Goal: Find specific page/section: Find specific page/section

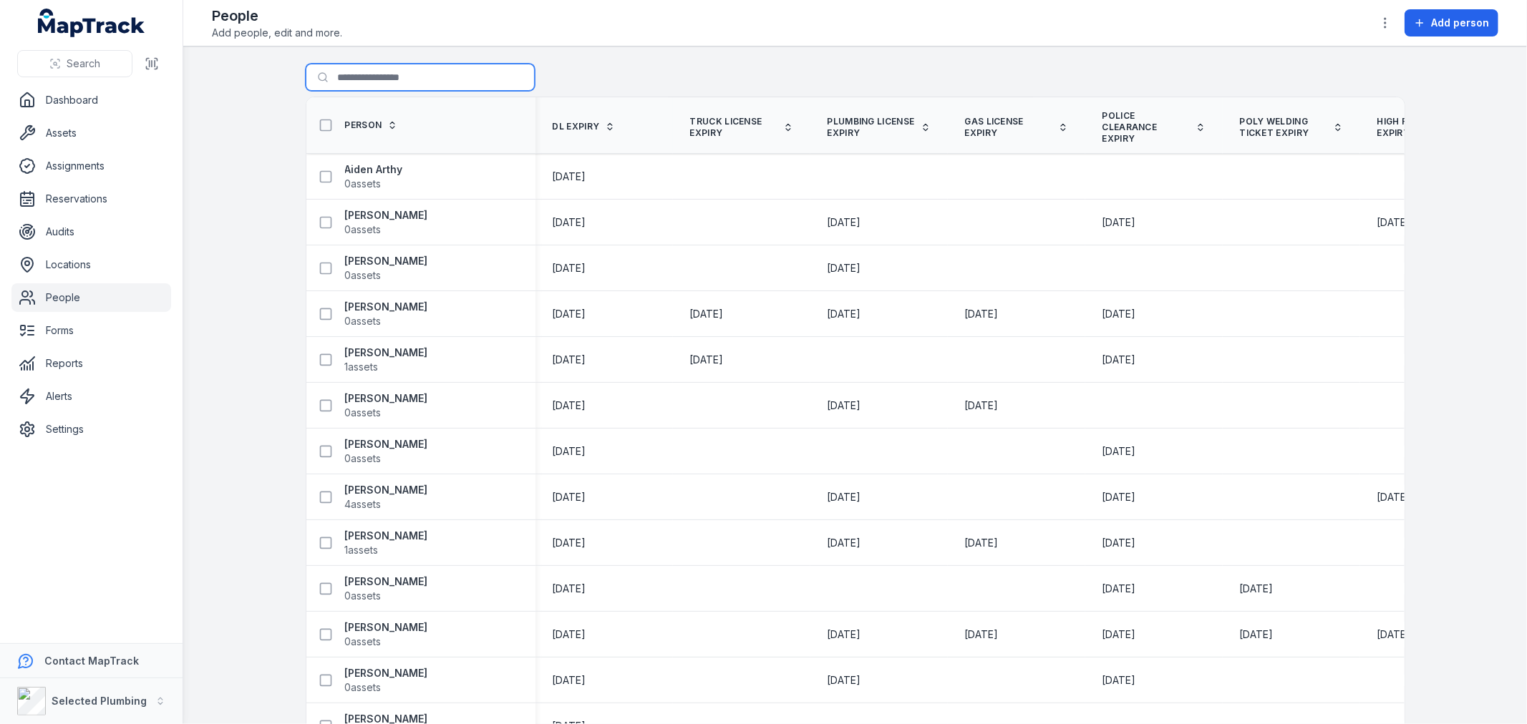
click at [441, 74] on input "Search for people" at bounding box center [420, 77] width 229 height 27
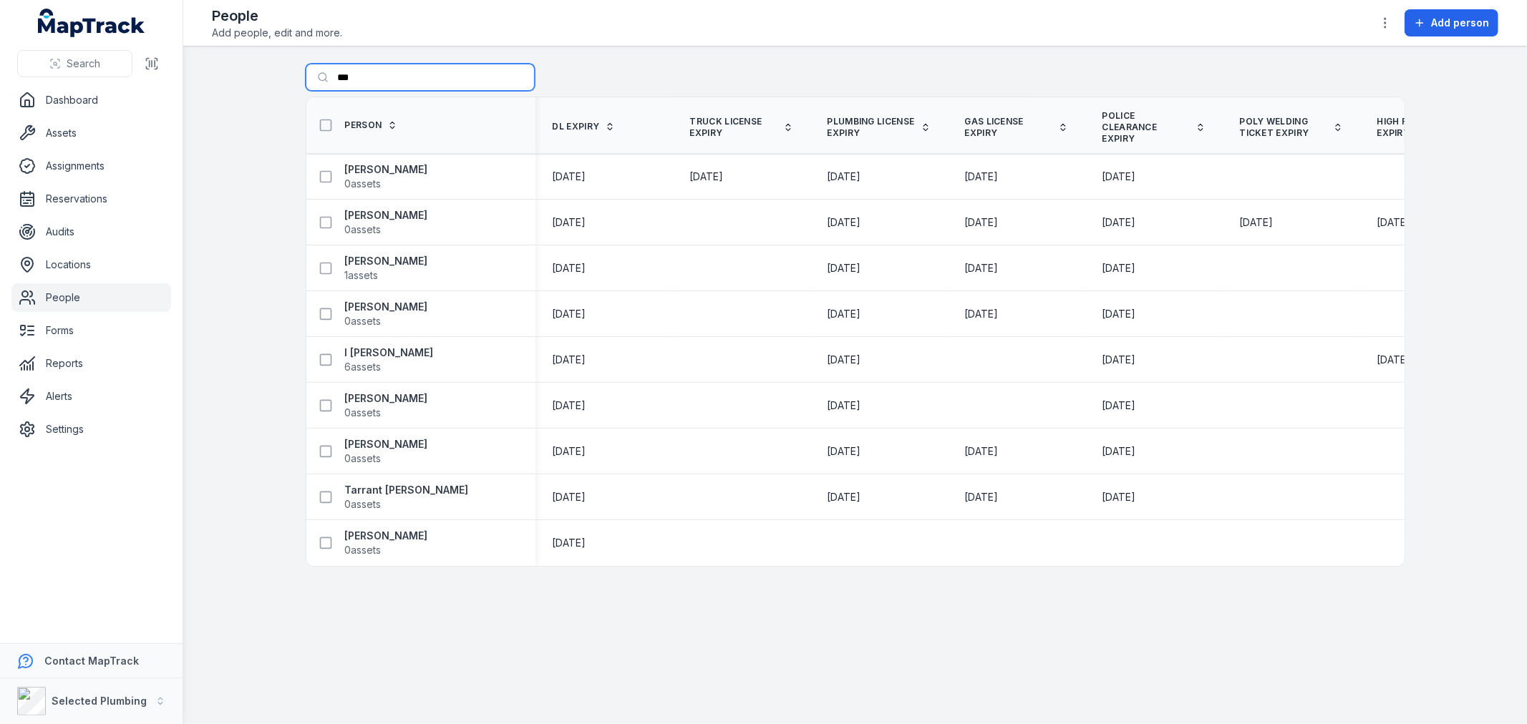
type input "***"
click at [361, 167] on strong "[PERSON_NAME]" at bounding box center [386, 169] width 83 height 14
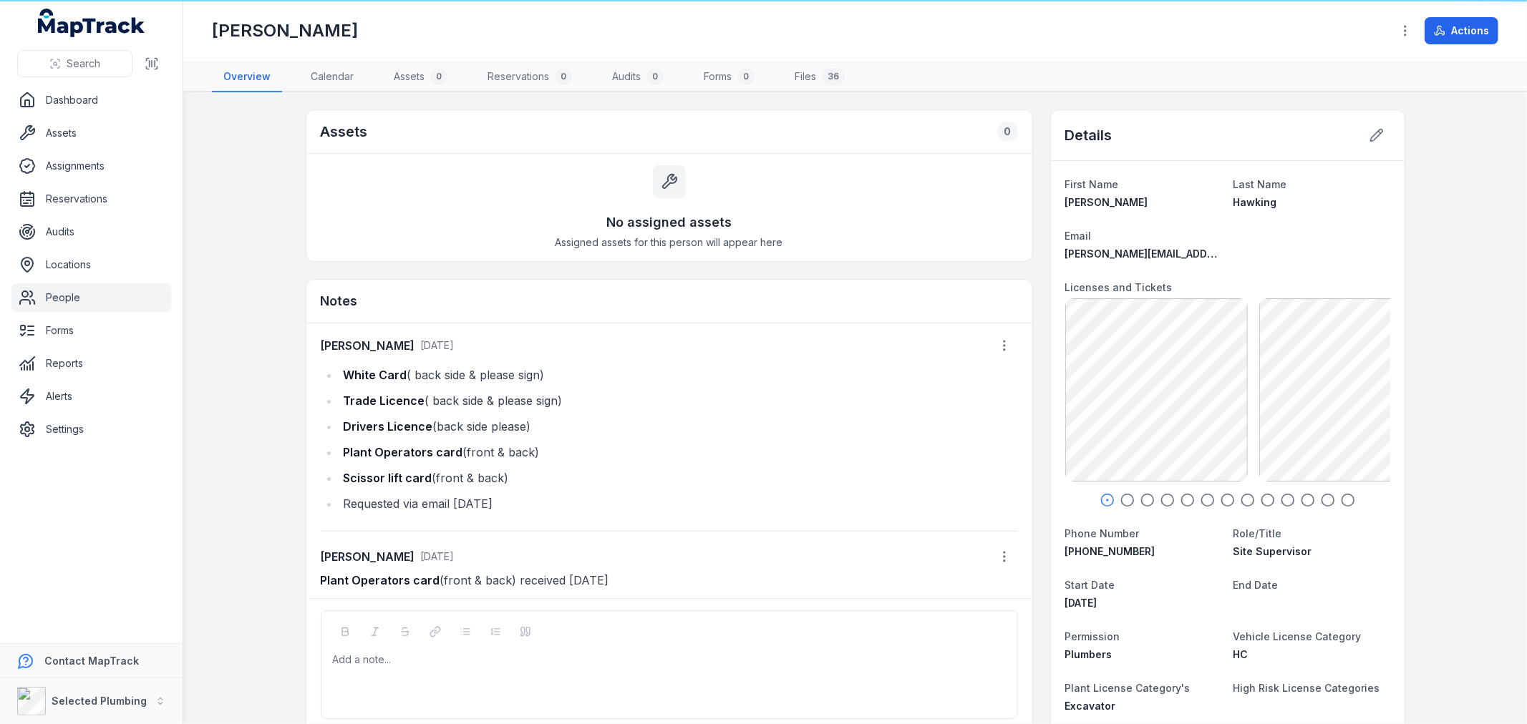
scroll to position [152, 0]
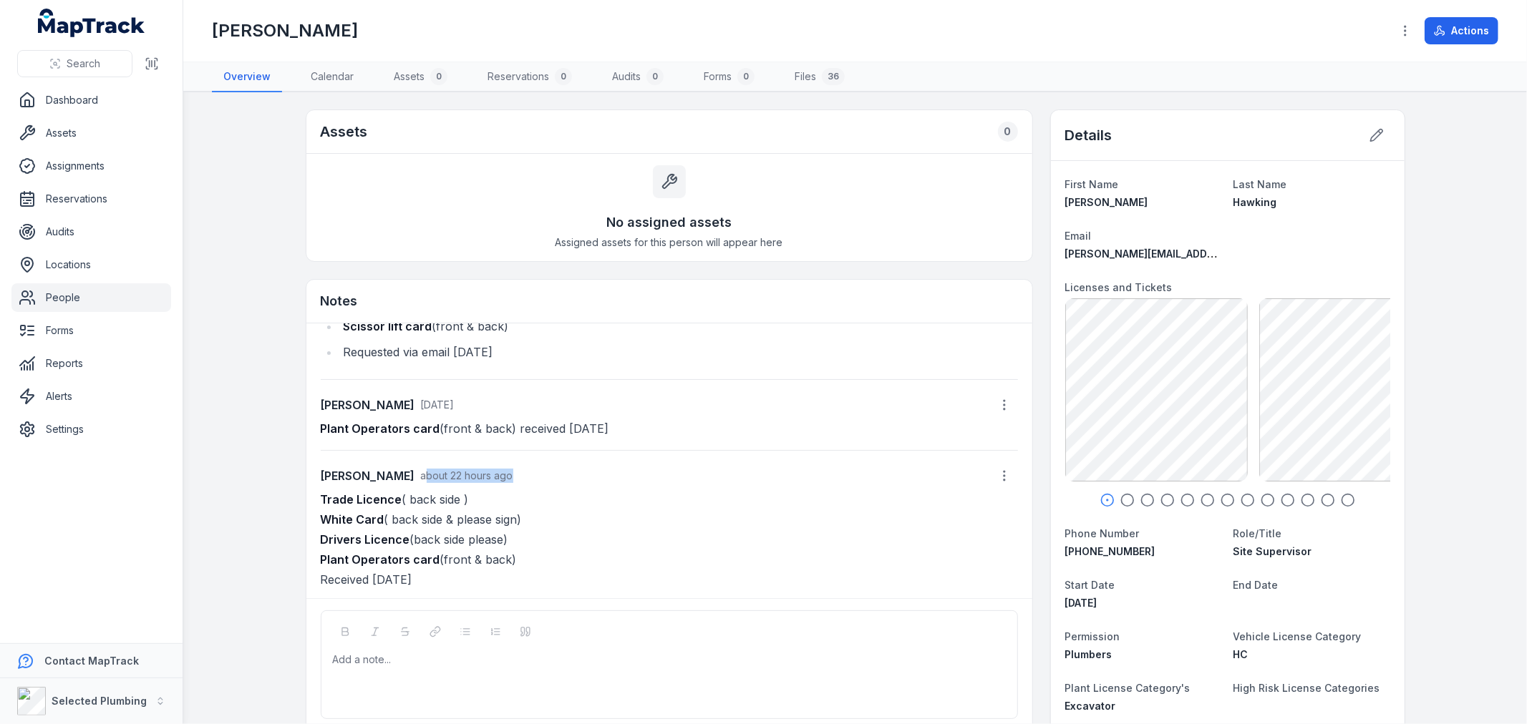
drag, startPoint x: 391, startPoint y: 472, endPoint x: 490, endPoint y: 475, distance: 99.5
click at [490, 475] on div "[PERSON_NAME] about 22 hours ago" at bounding box center [669, 475] width 697 height 27
click at [518, 476] on div "[PERSON_NAME] about 22 hours ago" at bounding box center [669, 475] width 697 height 27
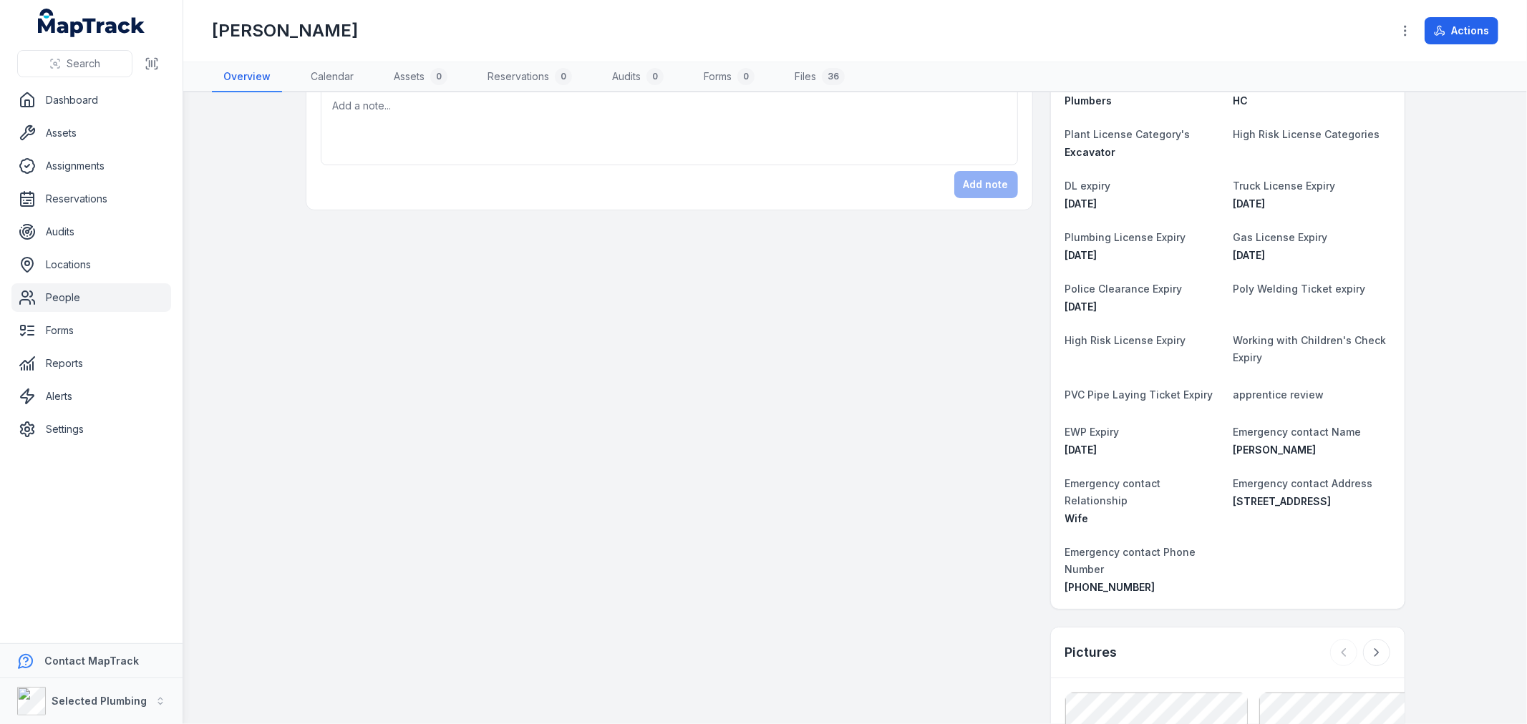
scroll to position [556, 0]
click at [1079, 437] on div "EWP Expiry [DATE]" at bounding box center [1143, 438] width 157 height 34
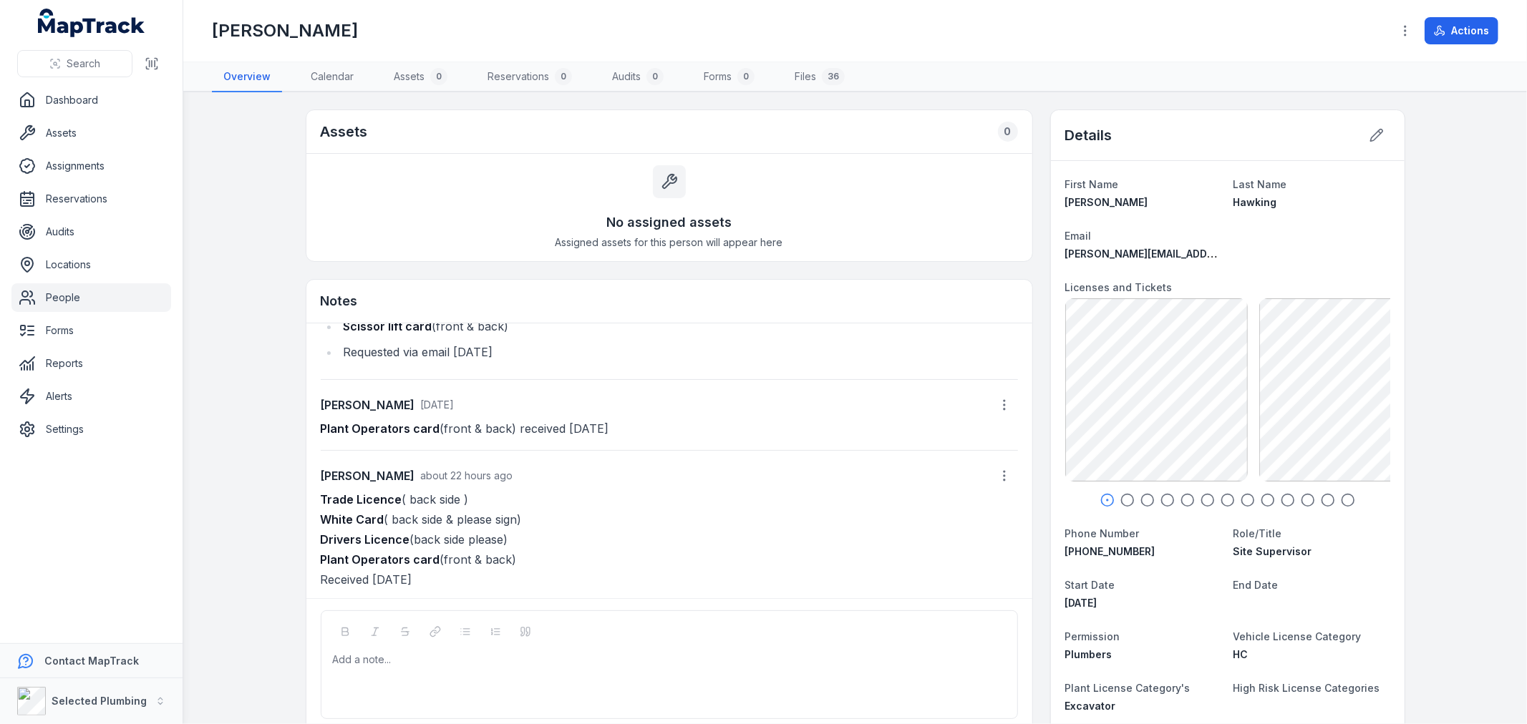
scroll to position [0, 0]
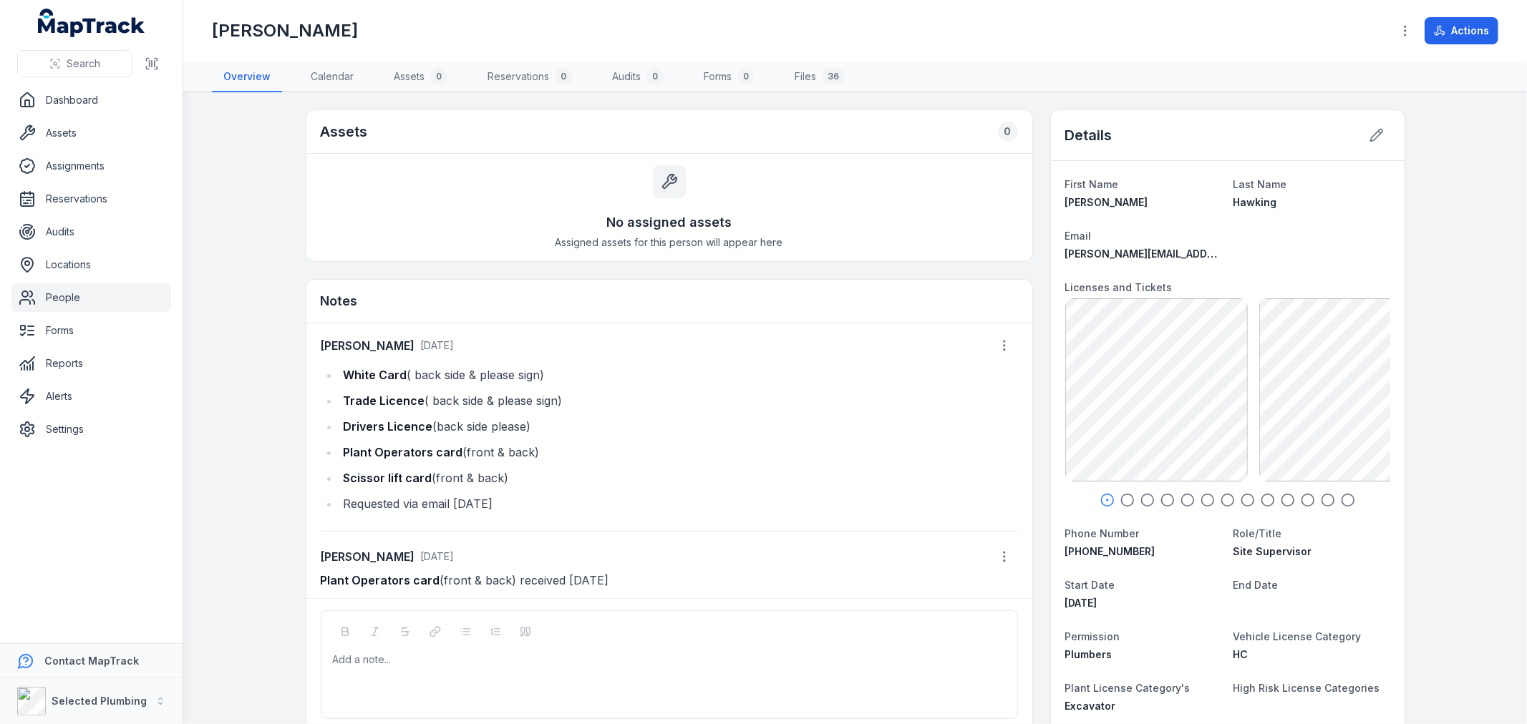
click at [412, 475] on strong "Scissor lift card" at bounding box center [388, 478] width 89 height 14
drag, startPoint x: 427, startPoint y: 478, endPoint x: 338, endPoint y: 476, distance: 88.8
click at [339, 476] on li "Scissor lift card (front & back)" at bounding box center [678, 478] width 678 height 20
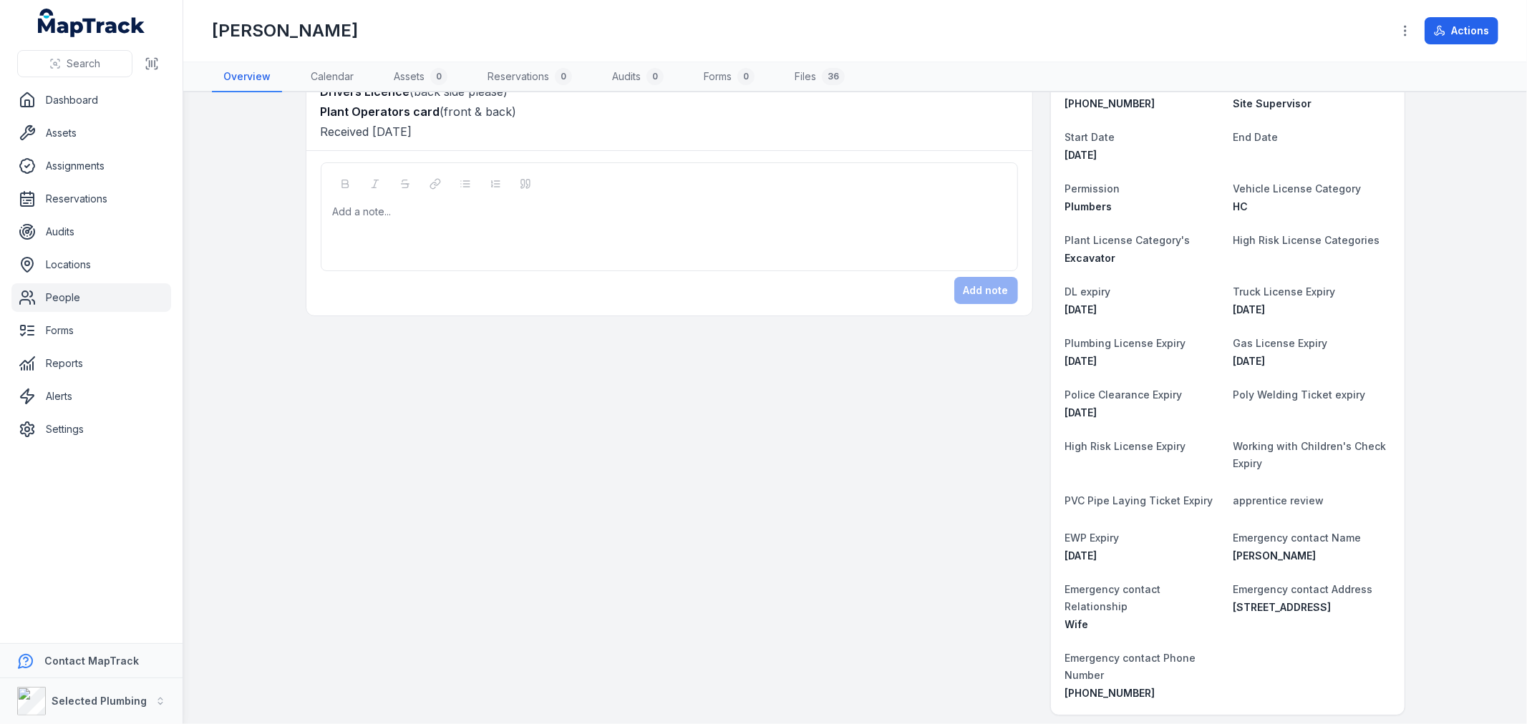
scroll to position [477, 0]
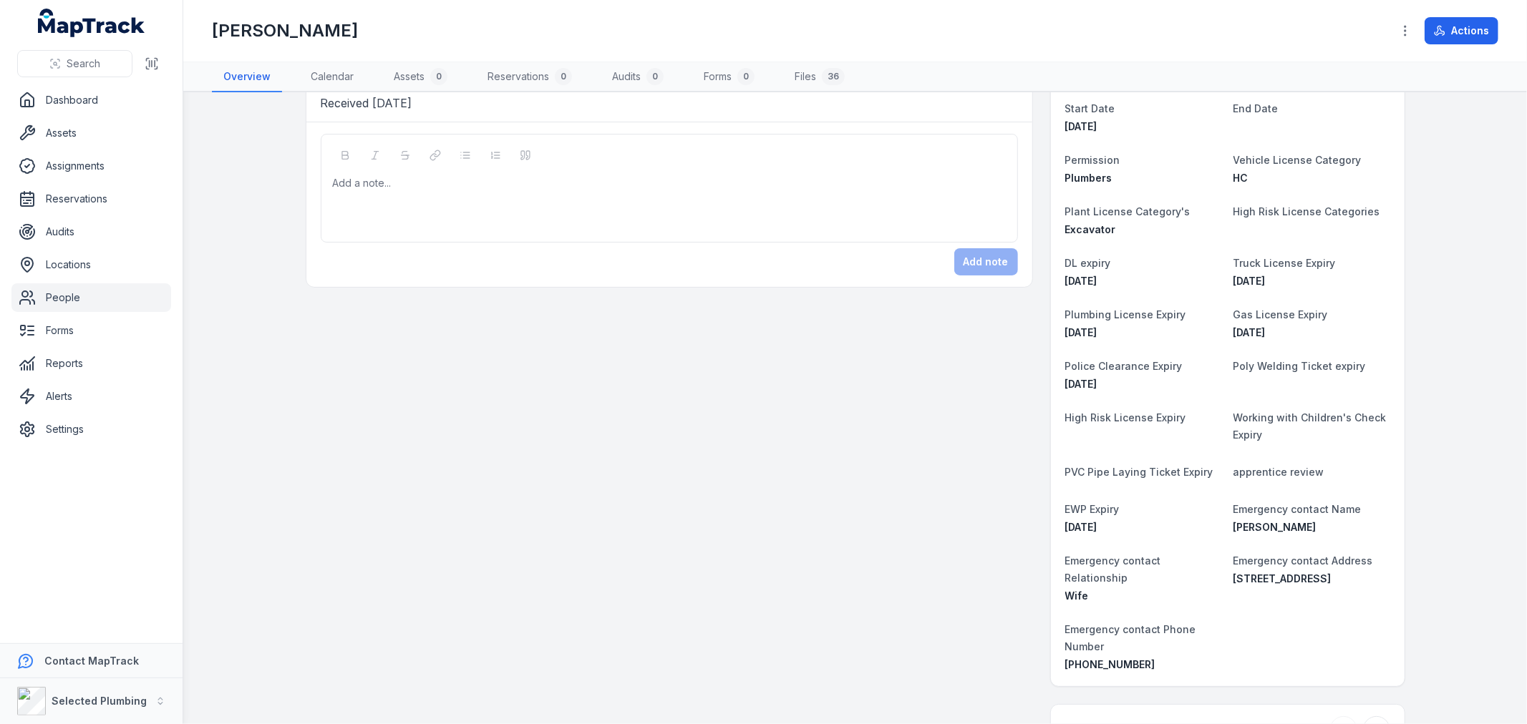
click at [1089, 512] on span "EWP Expiry" at bounding box center [1092, 509] width 54 height 12
drag, startPoint x: 1059, startPoint y: 508, endPoint x: 1125, endPoint y: 523, distance: 67.5
click at [1125, 523] on div "EWP Expiry [DATE]" at bounding box center [1143, 517] width 157 height 34
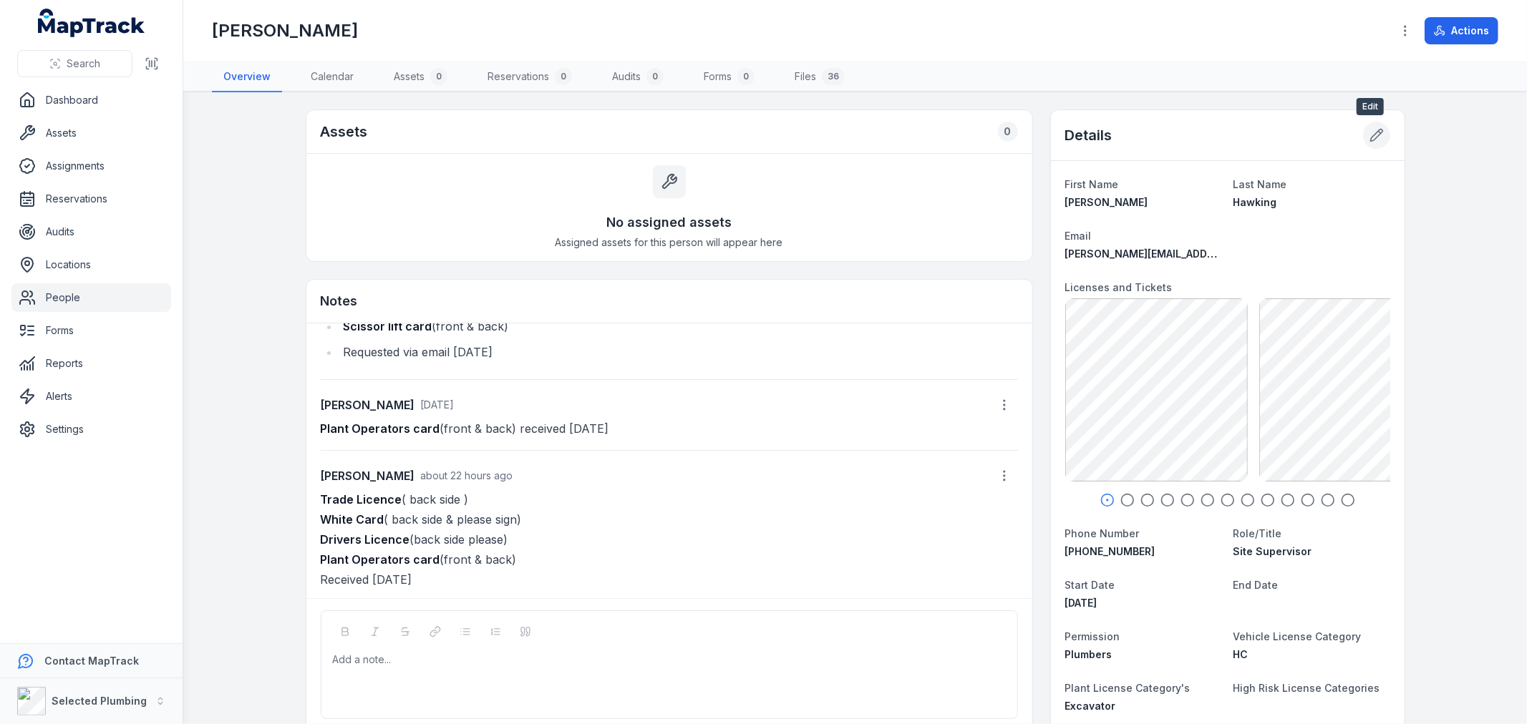
click at [1375, 133] on icon at bounding box center [1376, 135] width 14 height 14
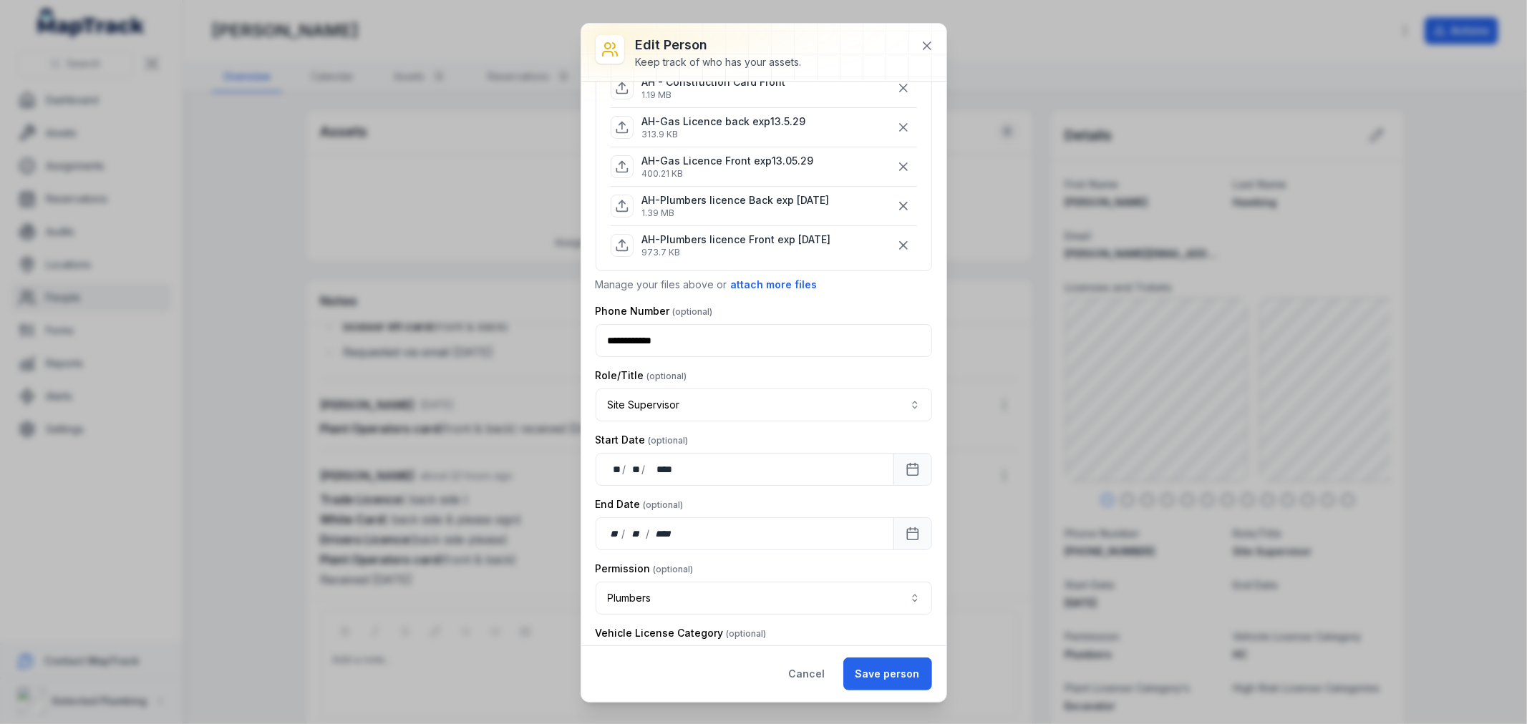
scroll to position [636, 0]
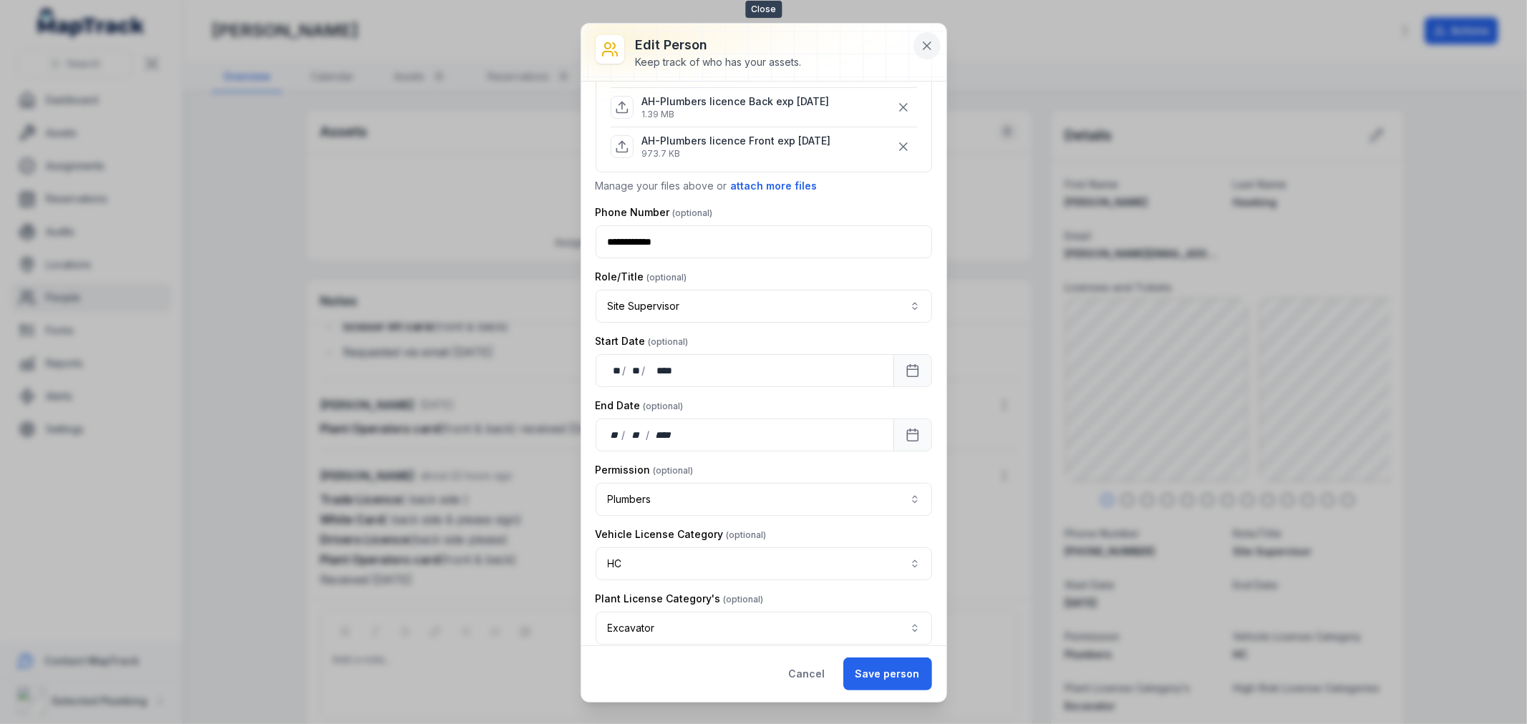
click at [930, 41] on icon at bounding box center [927, 46] width 14 height 14
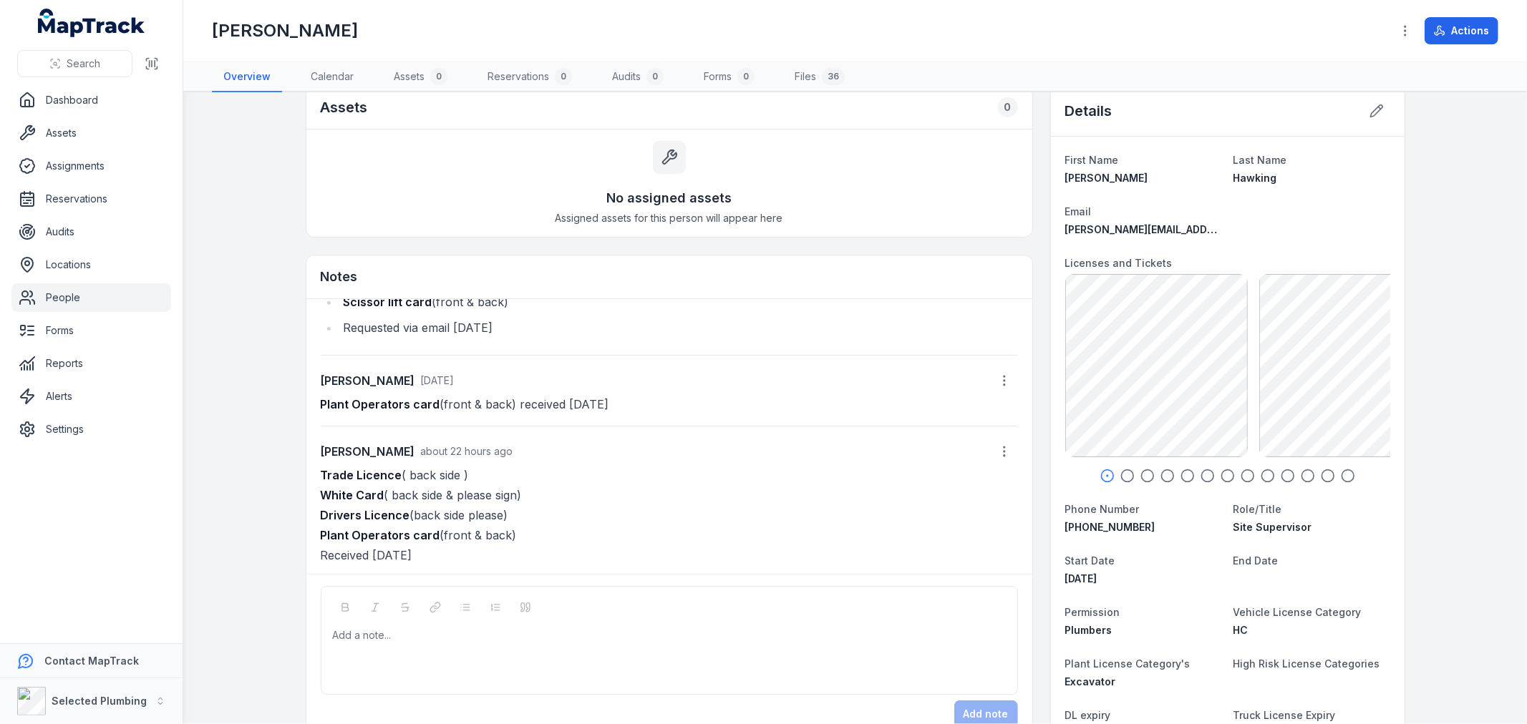
scroll to position [0, 0]
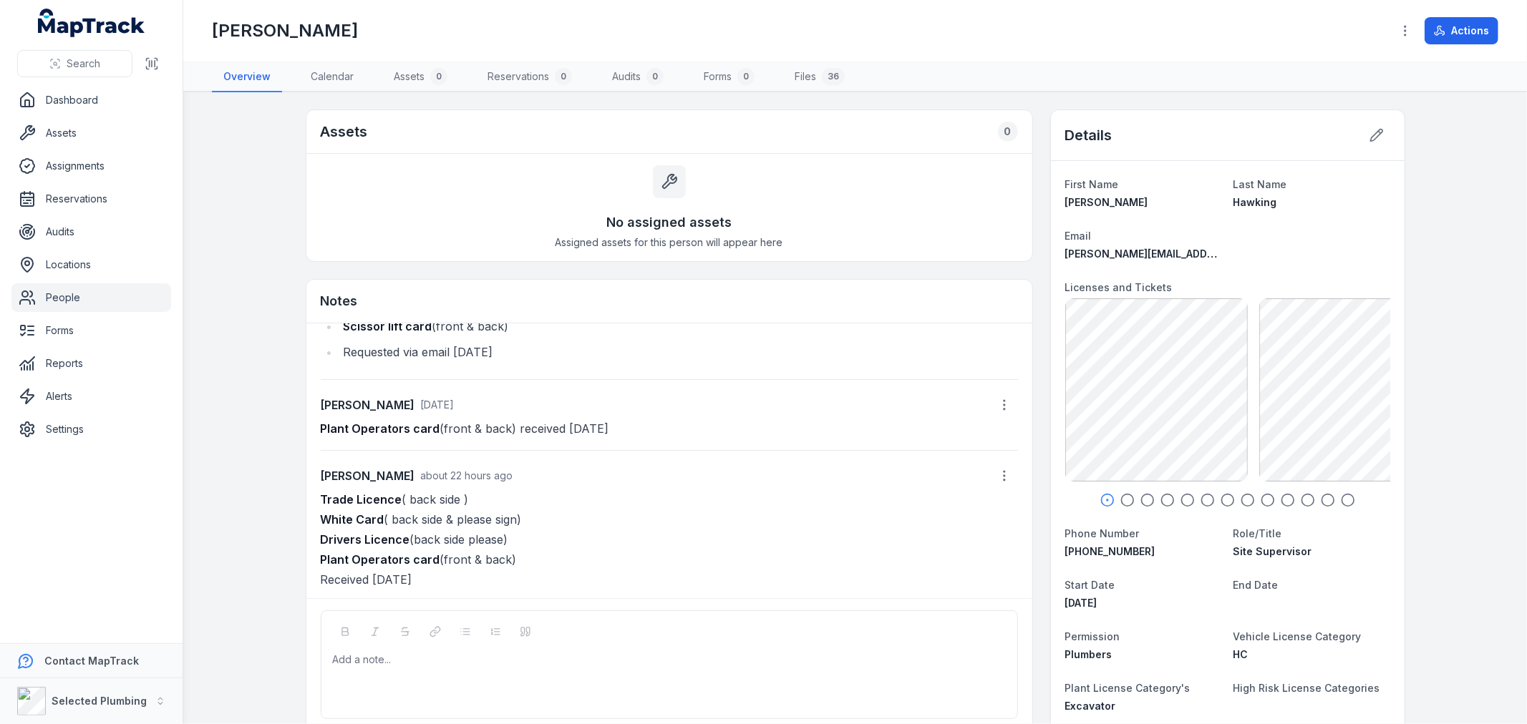
click at [1120, 498] on icon "button" at bounding box center [1127, 500] width 14 height 14
click at [1145, 497] on icon "button" at bounding box center [1147, 500] width 14 height 14
click at [1162, 497] on icon "button" at bounding box center [1167, 500] width 14 height 14
click at [1184, 497] on icon "button" at bounding box center [1187, 500] width 14 height 14
click at [1201, 499] on icon "button" at bounding box center [1207, 500] width 14 height 14
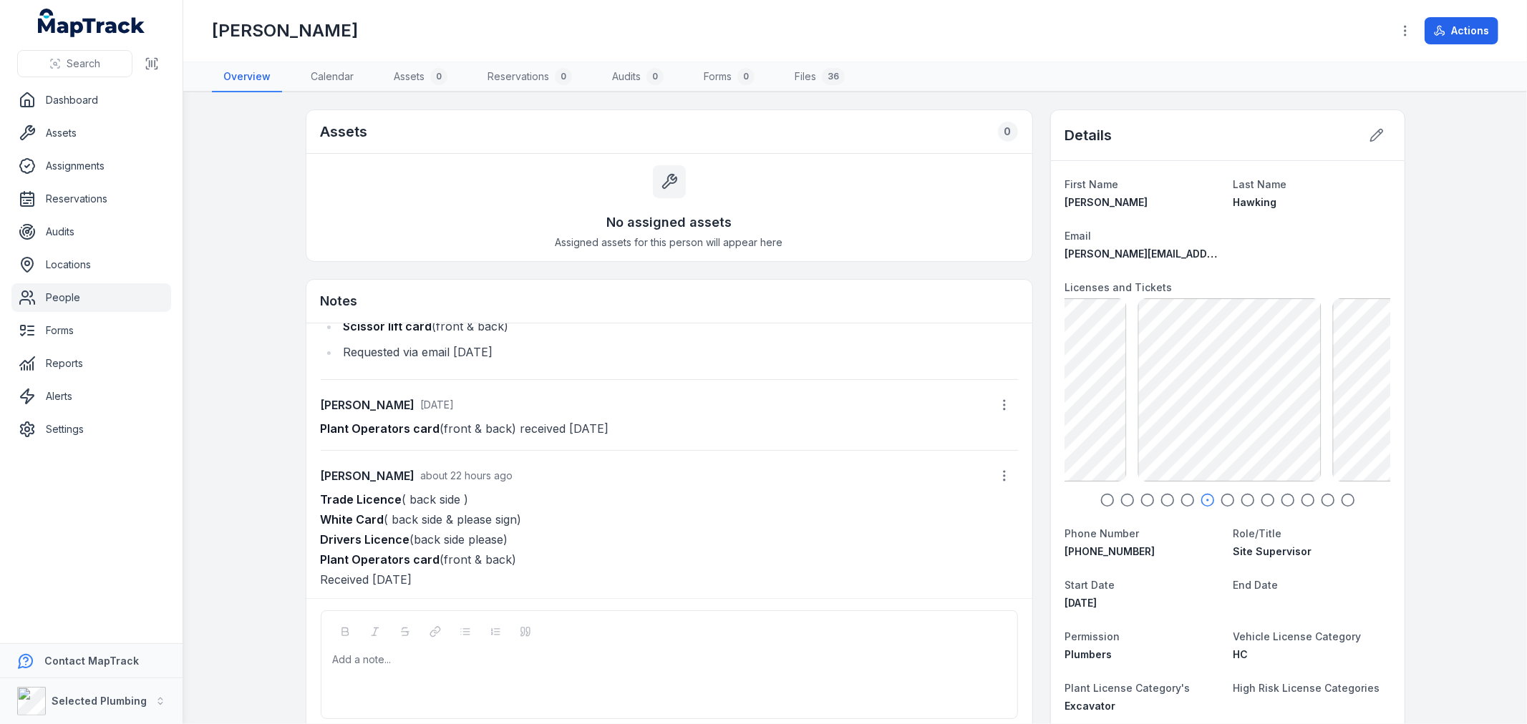
click at [1222, 498] on icon "button" at bounding box center [1227, 500] width 14 height 14
click at [1240, 498] on icon "button" at bounding box center [1247, 500] width 14 height 14
click at [1263, 498] on icon "button" at bounding box center [1267, 500] width 14 height 14
click at [1280, 499] on icon "button" at bounding box center [1287, 500] width 14 height 14
click at [1300, 499] on icon "button" at bounding box center [1307, 500] width 14 height 14
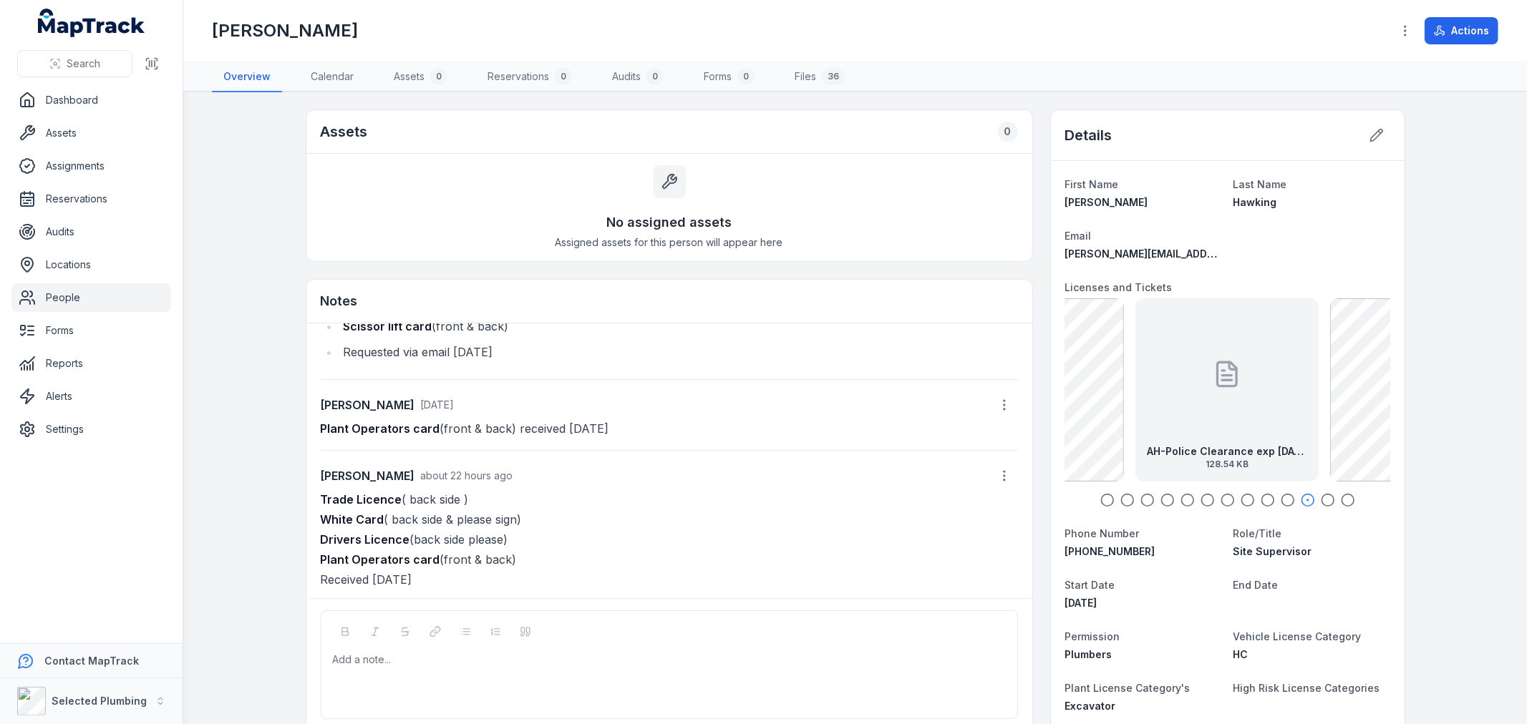
click at [1323, 499] on icon "button" at bounding box center [1327, 500] width 14 height 14
click at [1341, 497] on icon "button" at bounding box center [1348, 500] width 14 height 14
click at [1371, 132] on icon at bounding box center [1376, 135] width 14 height 14
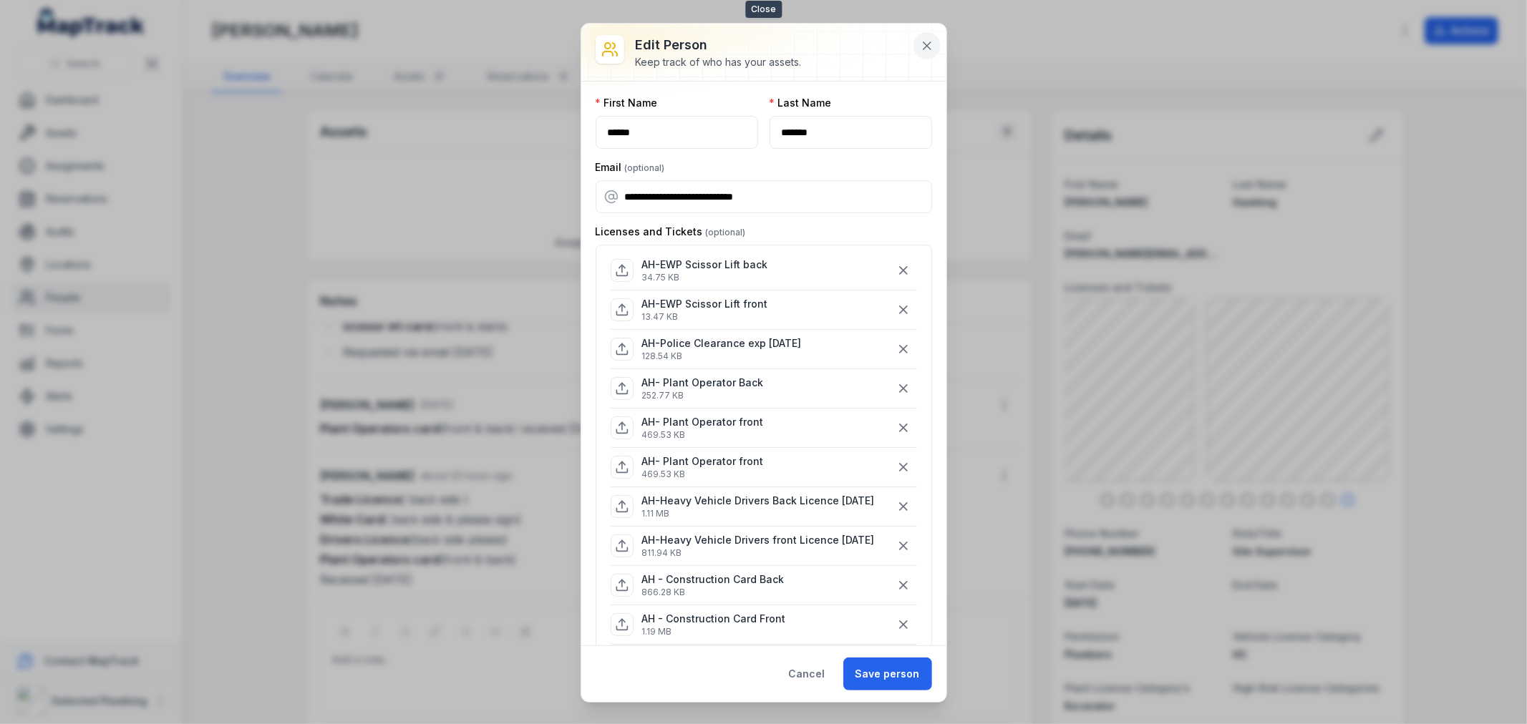
click at [920, 52] on icon at bounding box center [927, 46] width 14 height 14
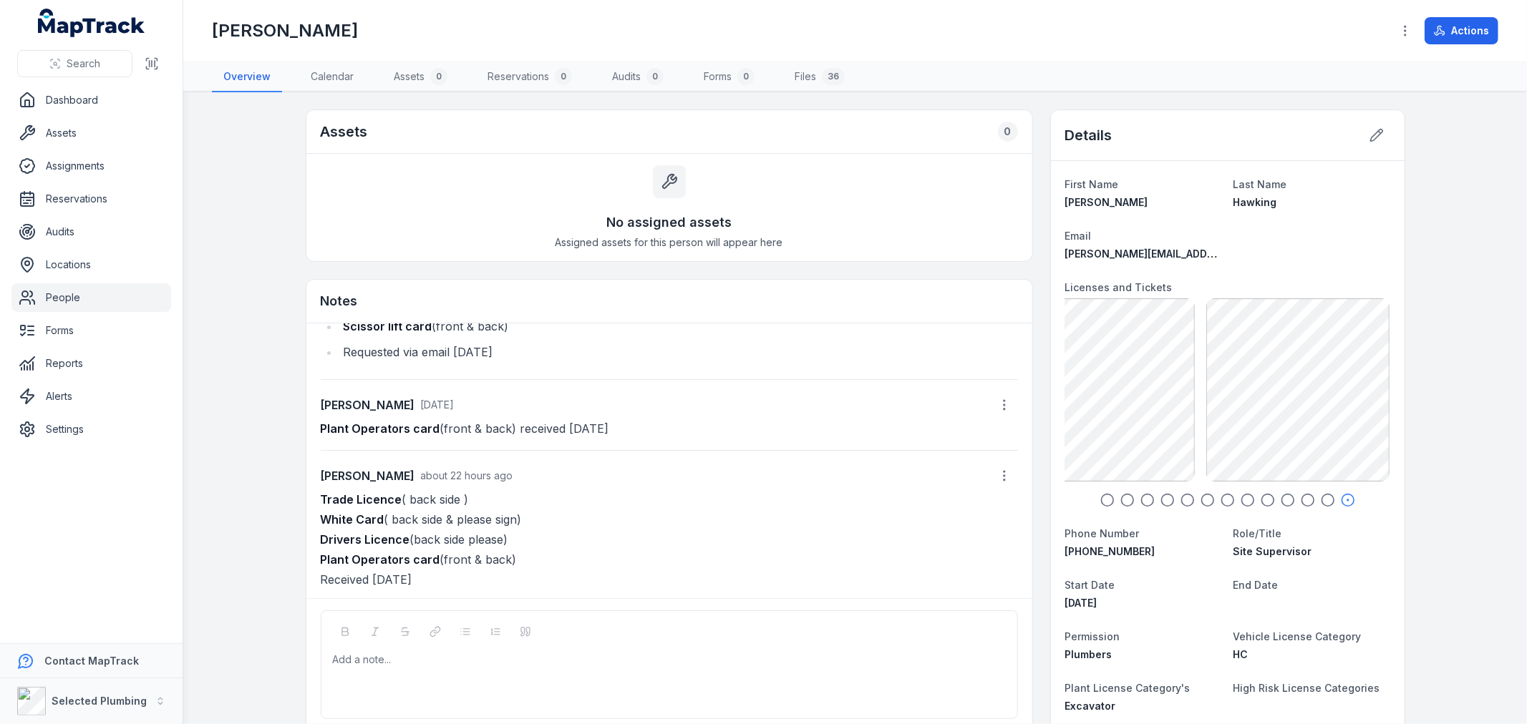
click at [1104, 502] on icon "button" at bounding box center [1107, 500] width 14 height 14
click at [1124, 497] on icon "button" at bounding box center [1127, 500] width 14 height 14
click at [1141, 499] on icon "button" at bounding box center [1147, 500] width 14 height 14
click at [1161, 501] on icon "button" at bounding box center [1167, 500] width 14 height 14
click at [1182, 497] on icon "button" at bounding box center [1187, 500] width 14 height 14
